Goal: Task Accomplishment & Management: Use online tool/utility

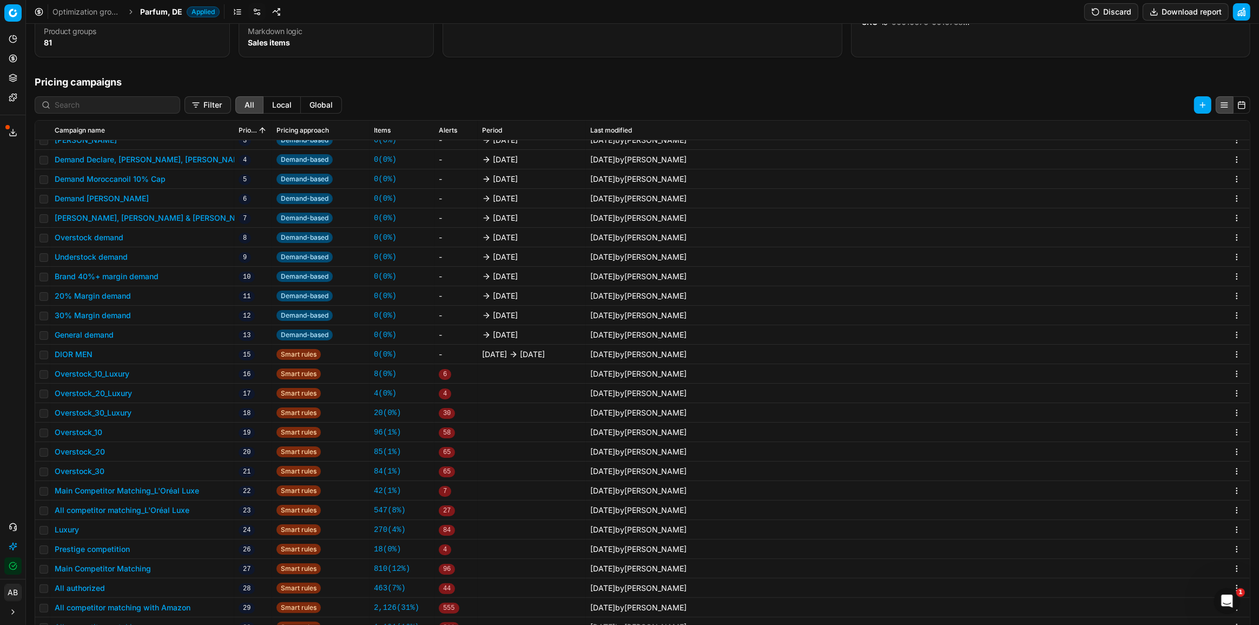
click at [157, 11] on span "Parfum, DE" at bounding box center [161, 11] width 42 height 11
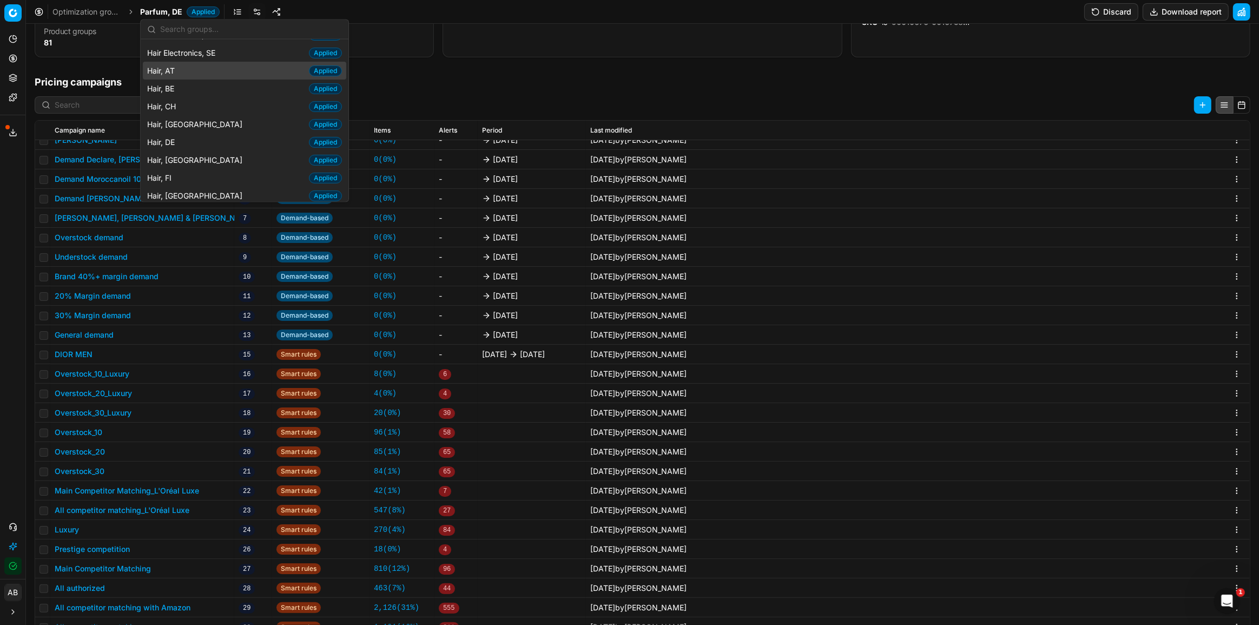
scroll to position [196, 0]
click at [169, 142] on div "Hair, DE Applied" at bounding box center [244, 139] width 203 height 18
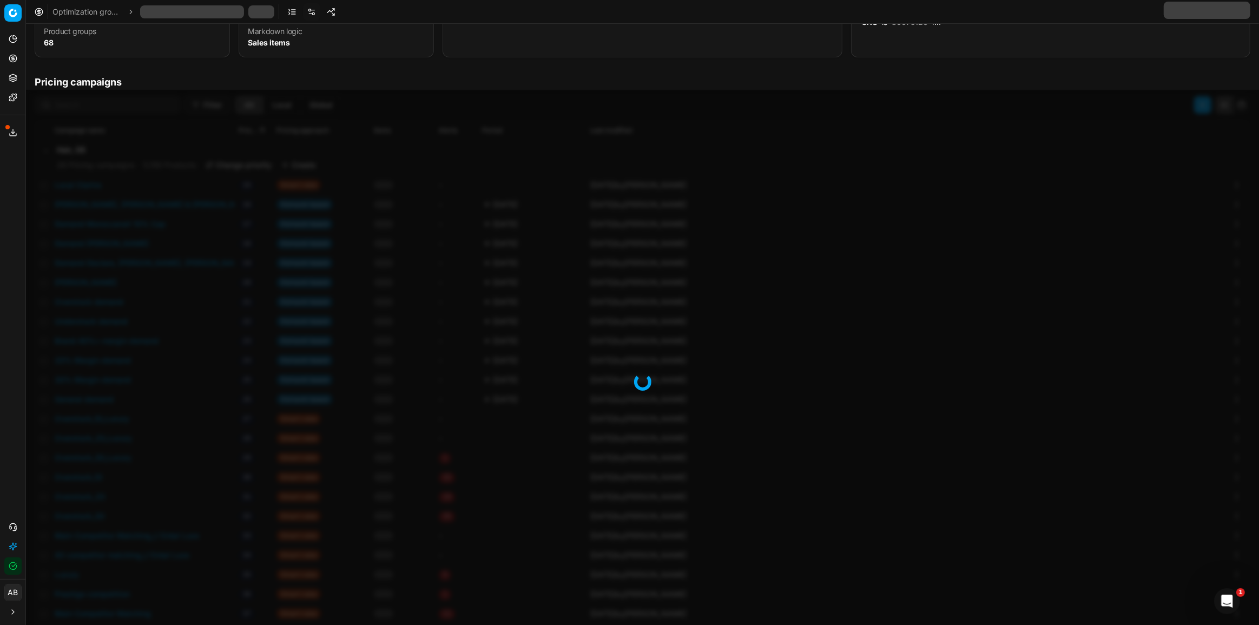
scroll to position [147, 0]
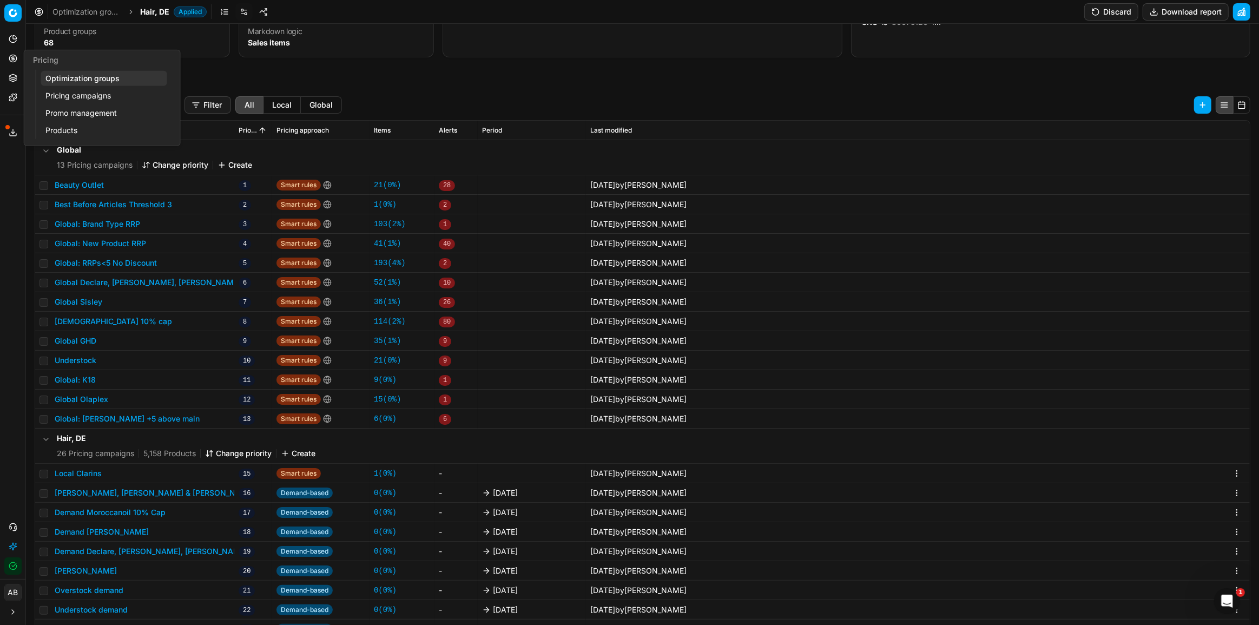
click at [79, 97] on link "Pricing campaigns" at bounding box center [104, 95] width 126 height 15
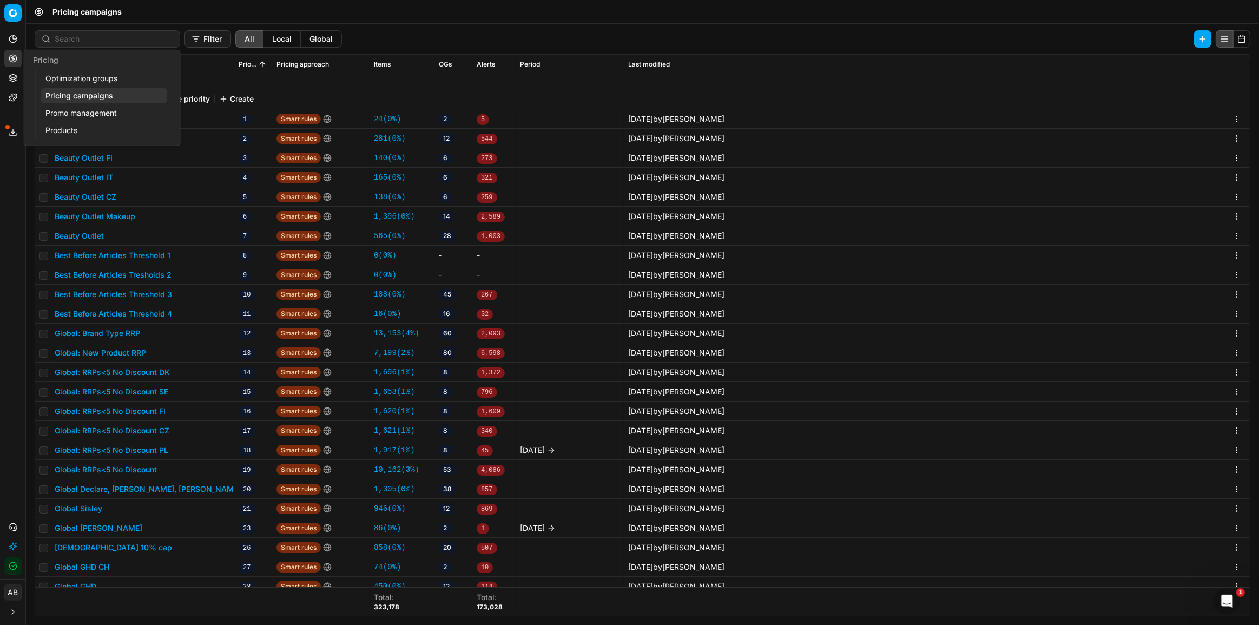
click at [57, 71] on link "Optimization groups" at bounding box center [104, 78] width 126 height 15
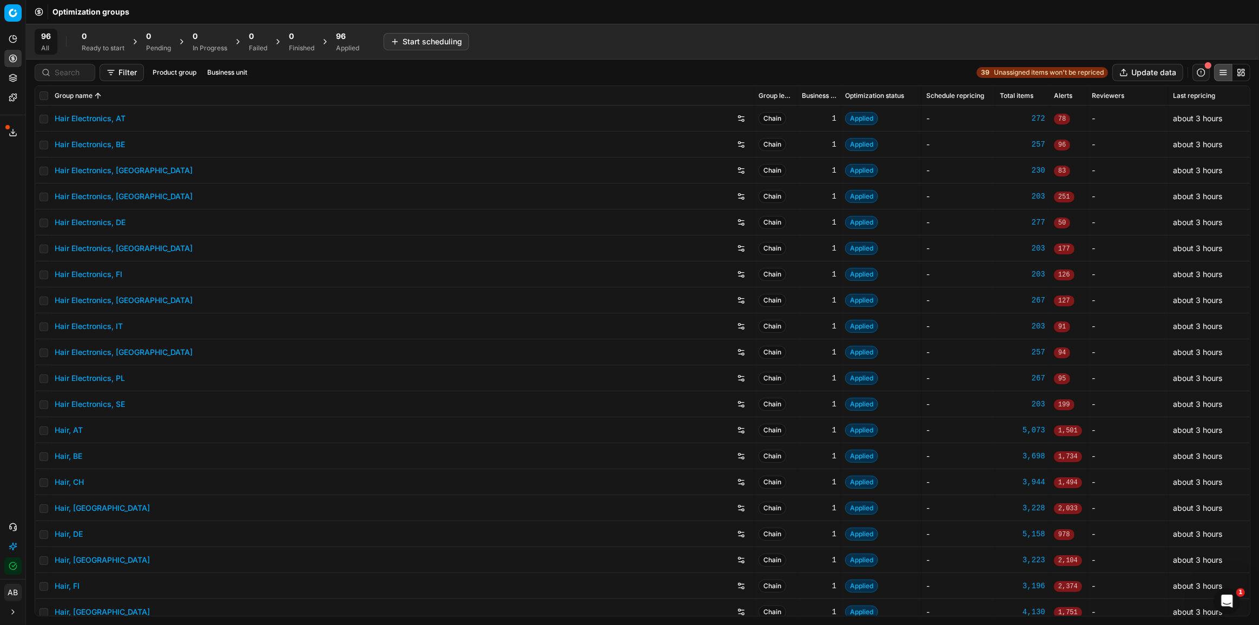
click at [75, 530] on link "Hair, DE" at bounding box center [69, 534] width 28 height 11
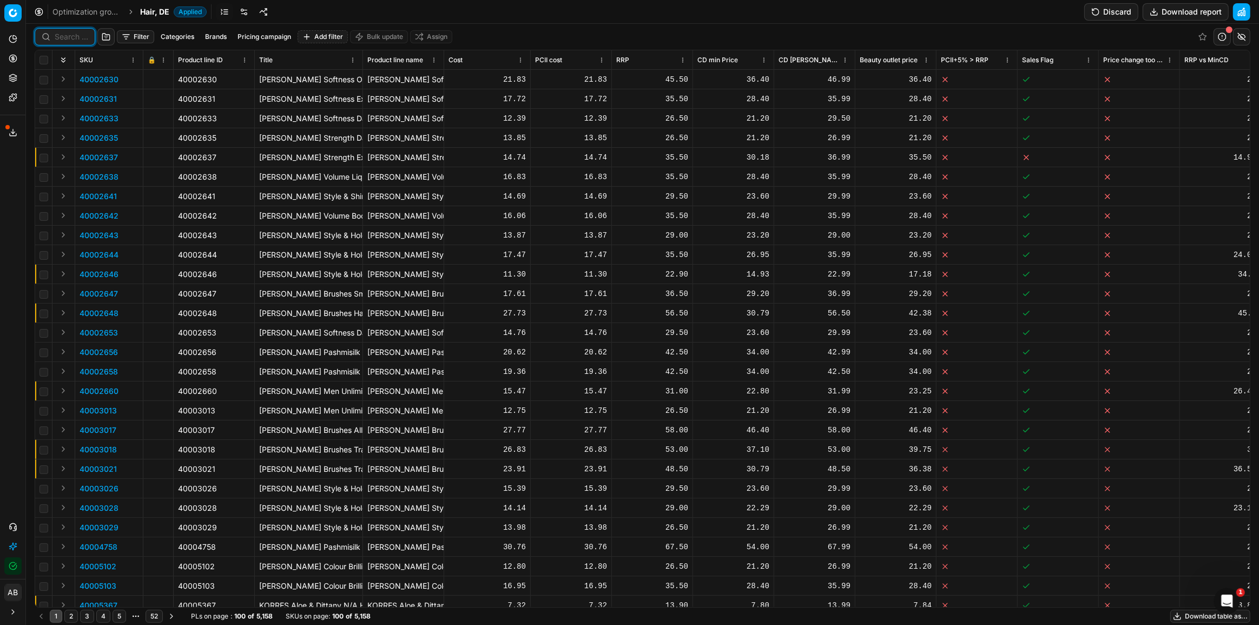
click at [65, 37] on input at bounding box center [72, 36] width 34 height 11
click at [112, 35] on input at bounding box center [114, 36] width 118 height 11
paste input "80047688-90"
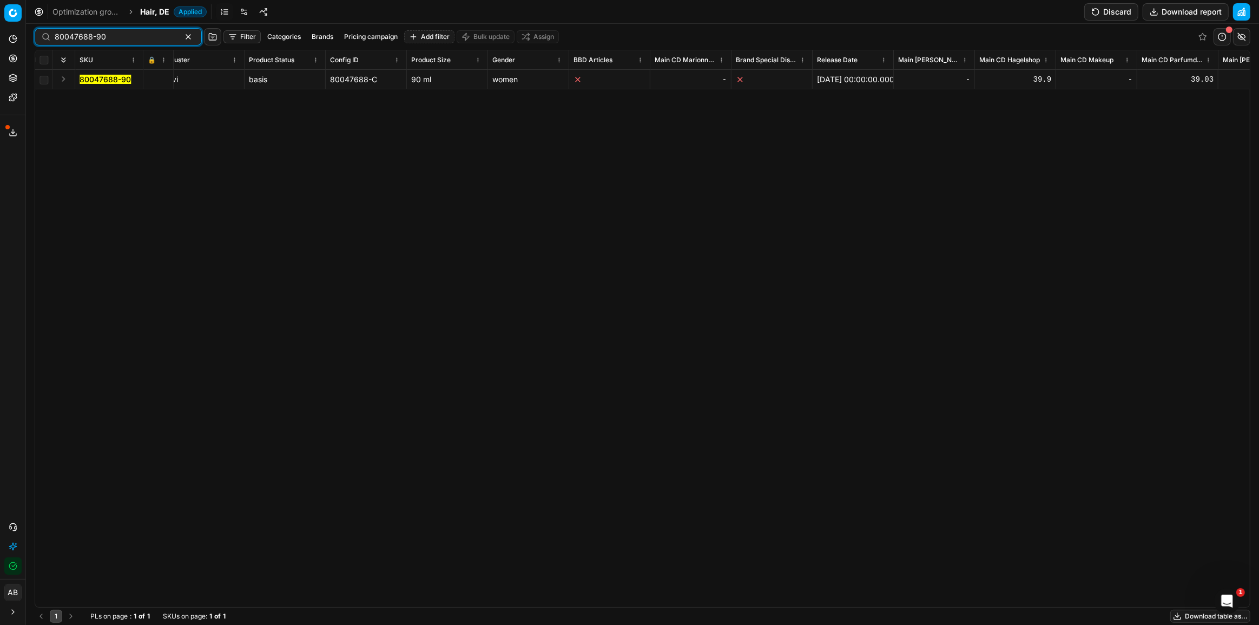
scroll to position [0, 3034]
drag, startPoint x: 382, startPoint y: 80, endPoint x: 335, endPoint y: 76, distance: 47.2
click at [336, 75] on div "80047688-C" at bounding box center [372, 79] width 72 height 11
copy div "80047688-C"
click at [100, 40] on input "80047688-90" at bounding box center [114, 36] width 118 height 11
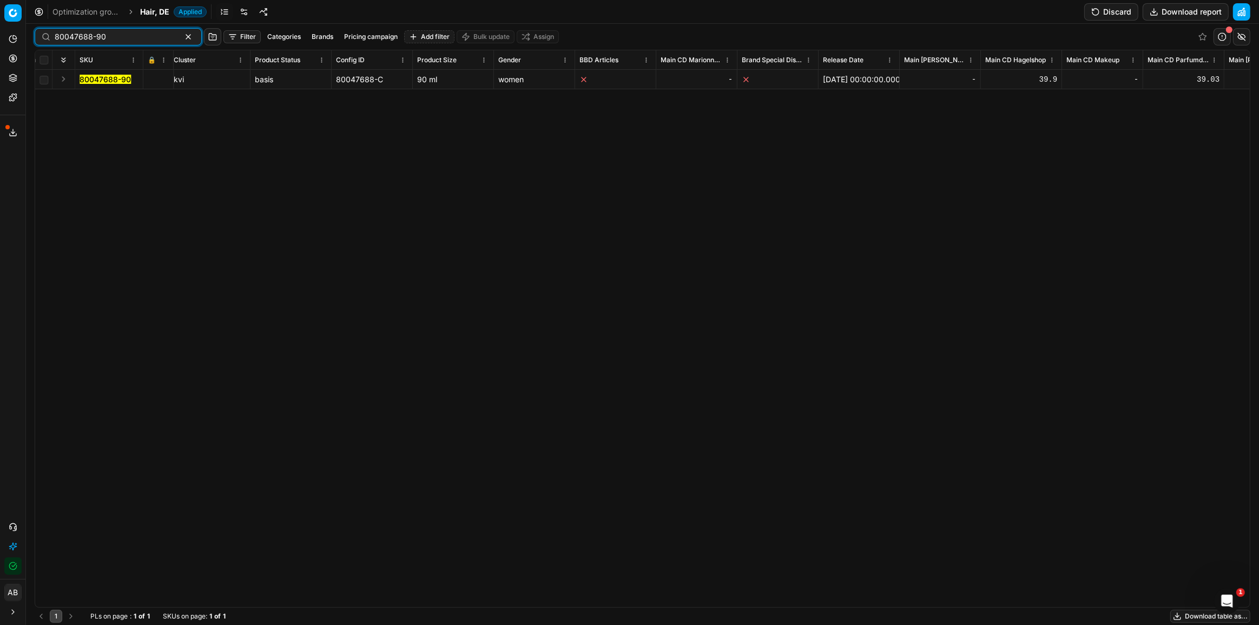
paste input "7735"
drag, startPoint x: 338, startPoint y: 77, endPoint x: 384, endPoint y: 77, distance: 46.5
click at [384, 77] on div "80077358-C" at bounding box center [372, 79] width 72 height 11
copy div "80077358-C"
drag, startPoint x: 115, startPoint y: 32, endPoint x: 55, endPoint y: 31, distance: 60.1
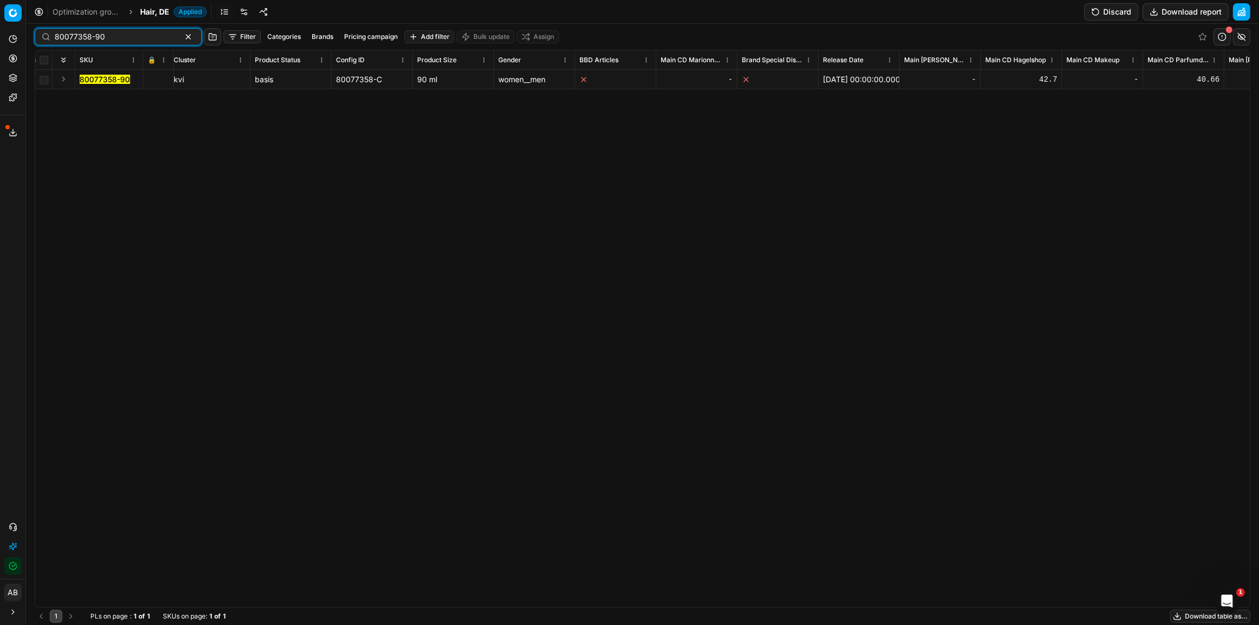
click at [55, 31] on input "80077358-90" at bounding box center [114, 36] width 118 height 11
paste input "4768"
type input "80047688-90"
drag, startPoint x: 335, startPoint y: 78, endPoint x: 406, endPoint y: 89, distance: 71.6
click at [406, 89] on td "80047688-C" at bounding box center [372, 79] width 81 height 19
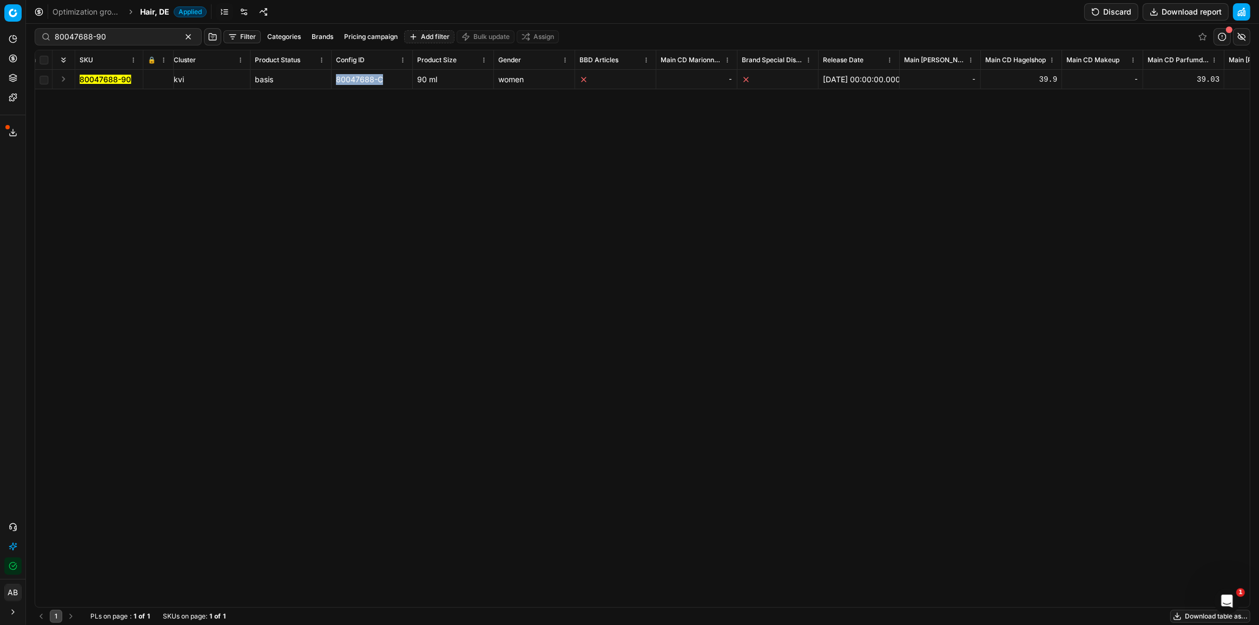
copy div "80047688-C"
